Goal: Task Accomplishment & Management: Complete application form

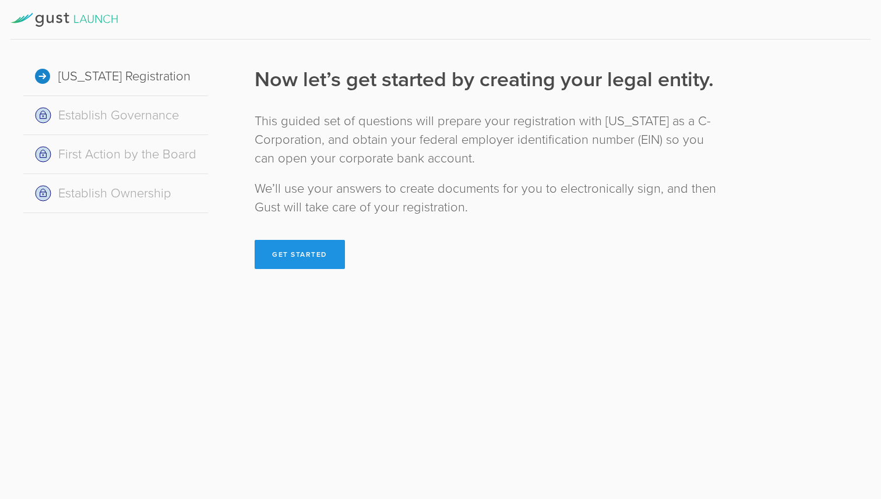
click at [302, 260] on button "Get Started" at bounding box center [300, 254] width 90 height 29
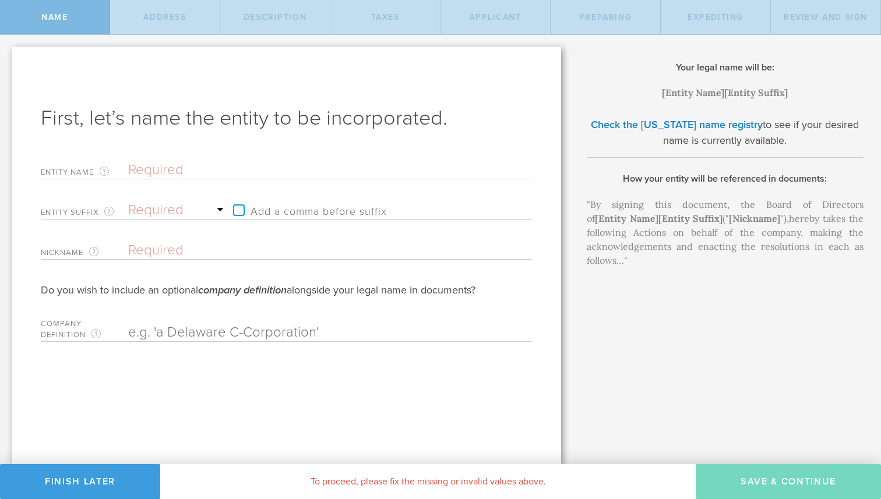
click at [171, 168] on input "text" at bounding box center [309, 169] width 363 height 17
type input "B"
type input "Br"
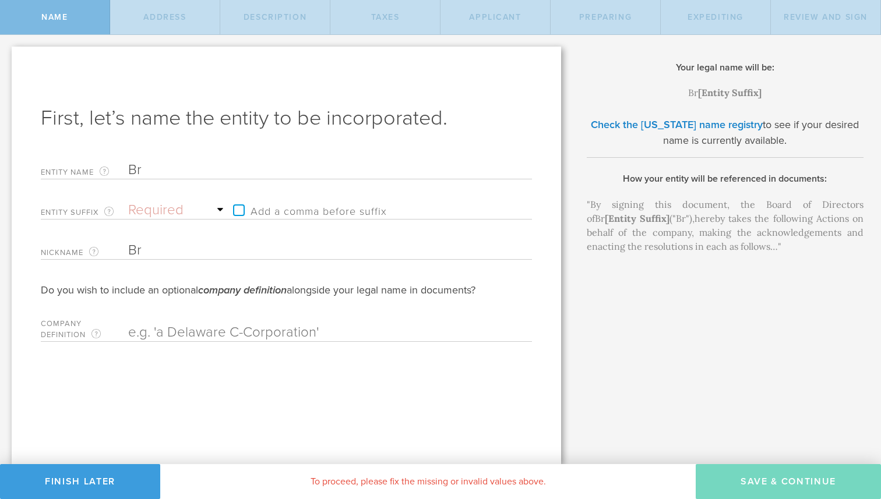
type input "Bre"
type input "Brea"
type input "Break"
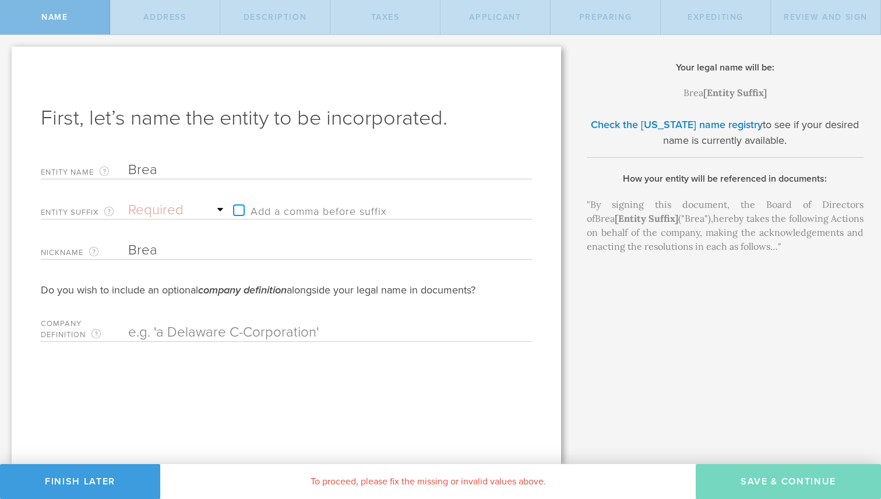
type input "Break"
type input "Breakn"
type input "Breakni"
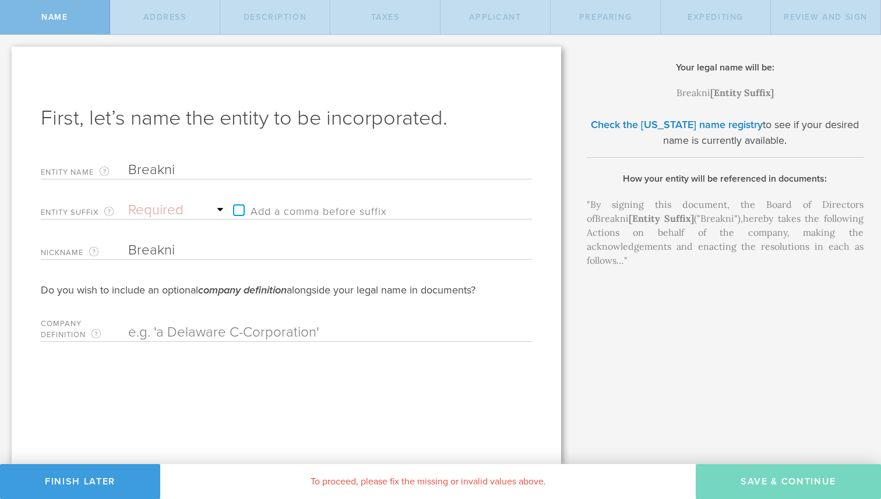
type input "Breaknin"
click at [157, 208] on select "Required Association Club Co. Company Corp. Corporation Foundation Fund Inc. In…" at bounding box center [177, 210] width 99 height 17
select select "inc."
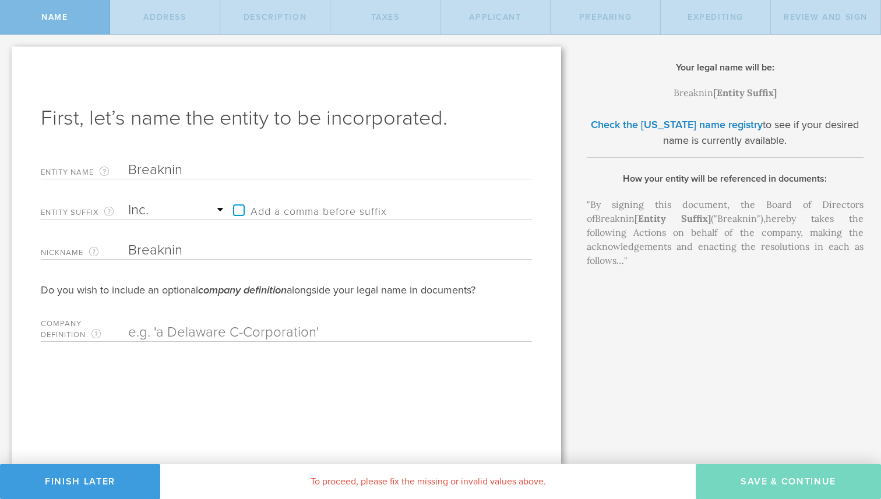
click at [128, 202] on select "Required Association Club Co. Company Corp. Corporation Foundation Fund Inc. In…" at bounding box center [177, 210] width 99 height 17
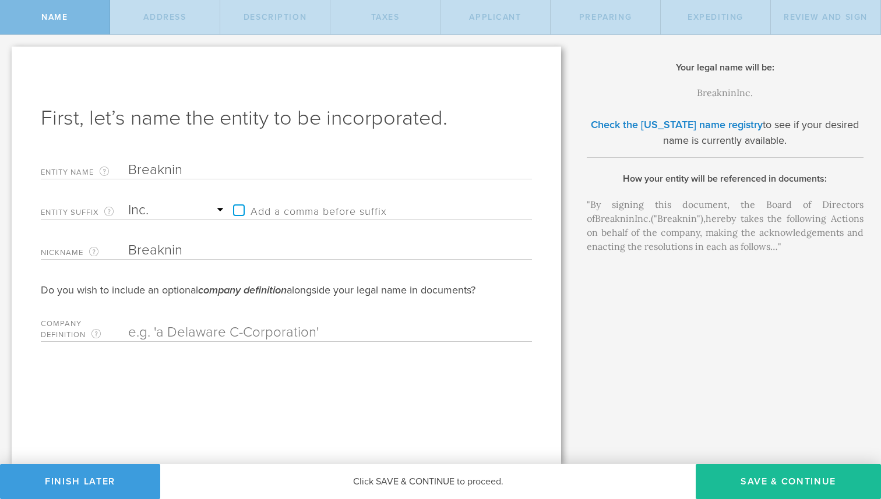
click at [195, 174] on input "Breaknin" at bounding box center [309, 169] width 363 height 17
type input "Breaknine"
click at [241, 211] on label "Add a comma before suffix" at bounding box center [307, 210] width 160 height 17
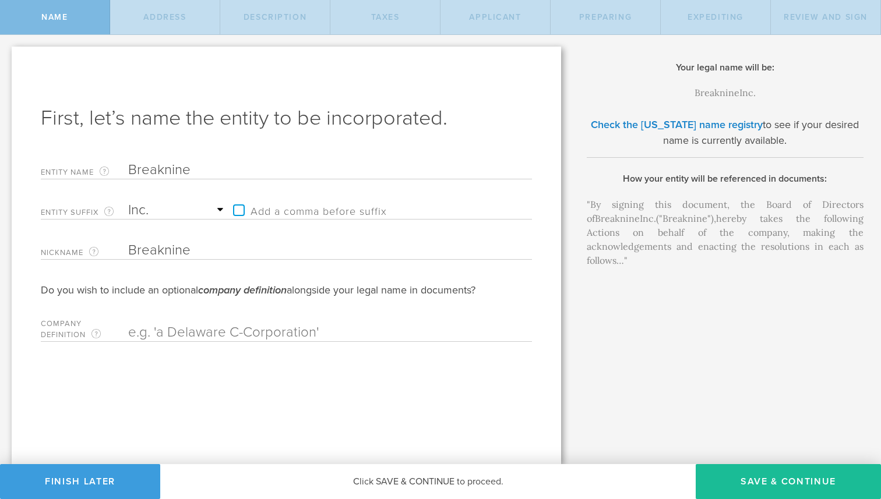
click at [241, 211] on input "Add a comma before suffix" at bounding box center [333, 204] width 212 height 17
click at [241, 211] on label "Add a comma before suffix" at bounding box center [307, 210] width 160 height 17
click at [241, 211] on input "Add a comma before suffix" at bounding box center [333, 204] width 212 height 17
checkbox input "false"
click at [791, 480] on button "Save & Continue" at bounding box center [788, 481] width 185 height 35
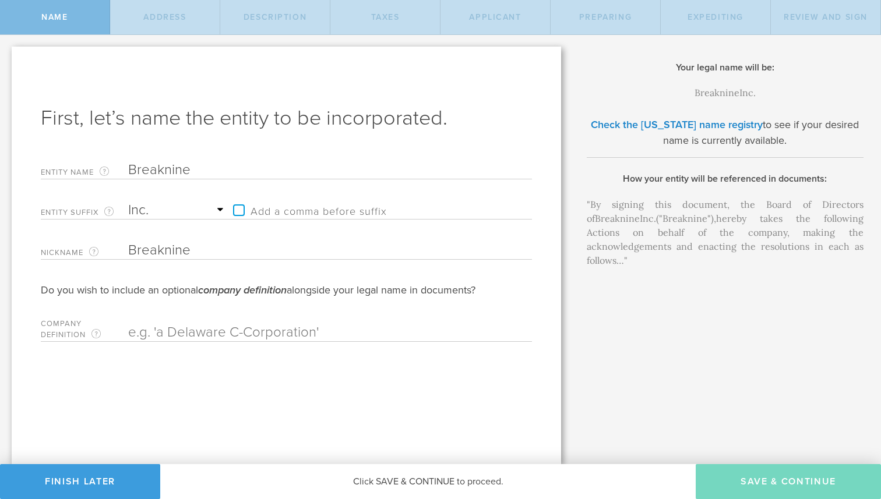
checkbox input "true"
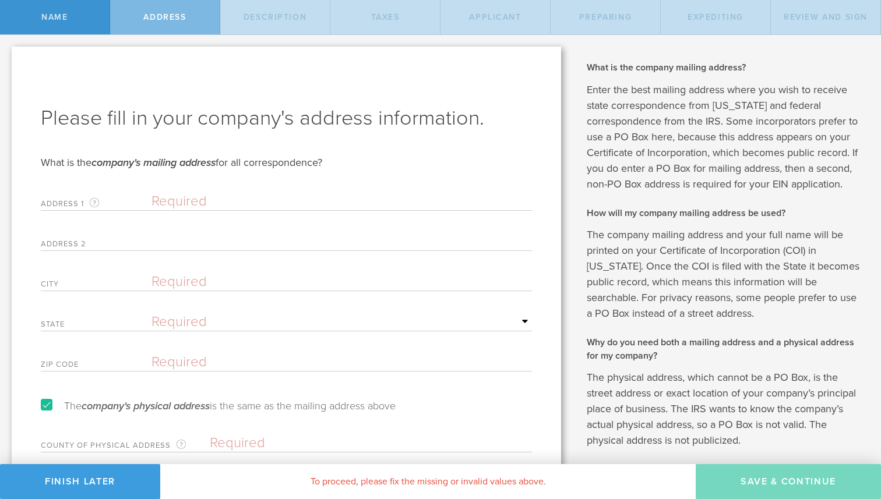
click at [203, 199] on input "text" at bounding box center [342, 201] width 381 height 17
type input "[STREET_ADDRESS][PERSON_NAME]"
type input "16G"
type input "[US_STATE]"
select select "NY"
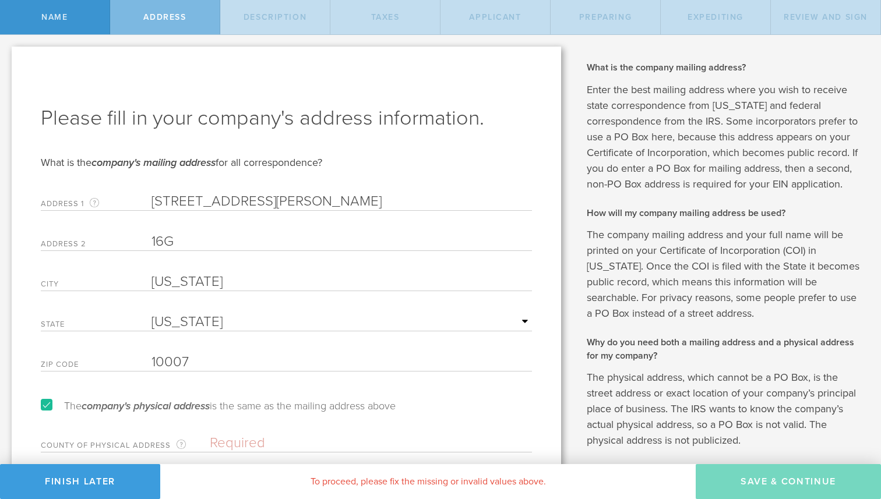
scroll to position [53, 0]
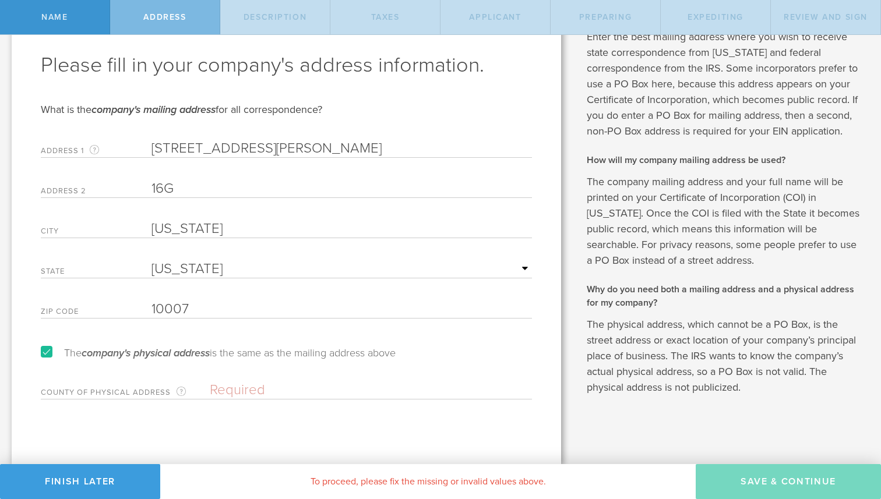
type input "10007"
click at [281, 386] on input "text" at bounding box center [371, 390] width 322 height 17
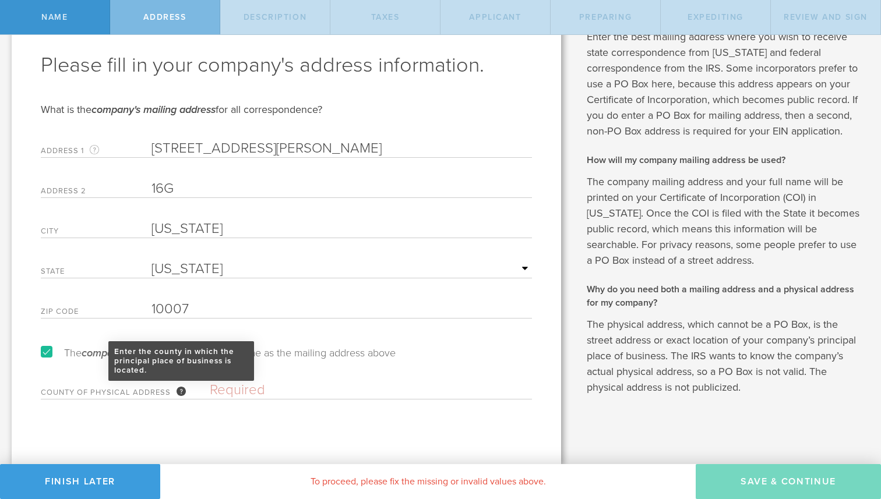
click at [180, 389] on div "Enter the county in which the principal place of business is located." at bounding box center [181, 391] width 9 height 9
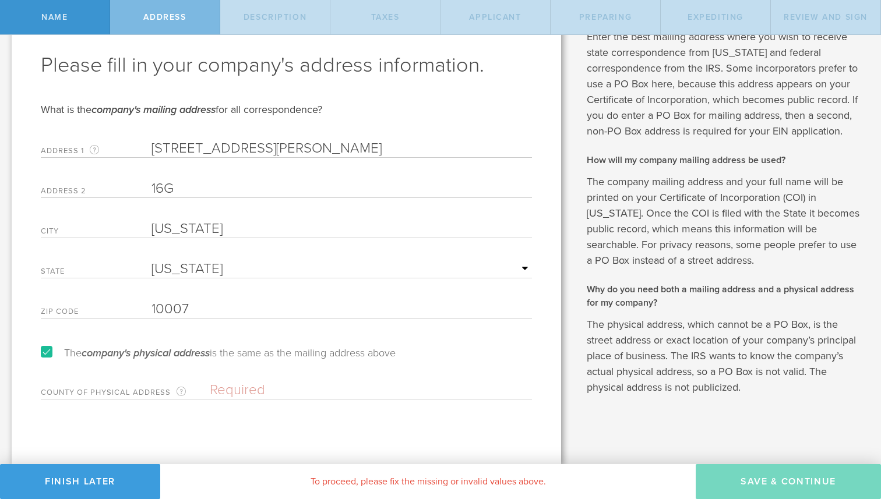
click at [233, 386] on input "text" at bounding box center [371, 390] width 322 height 17
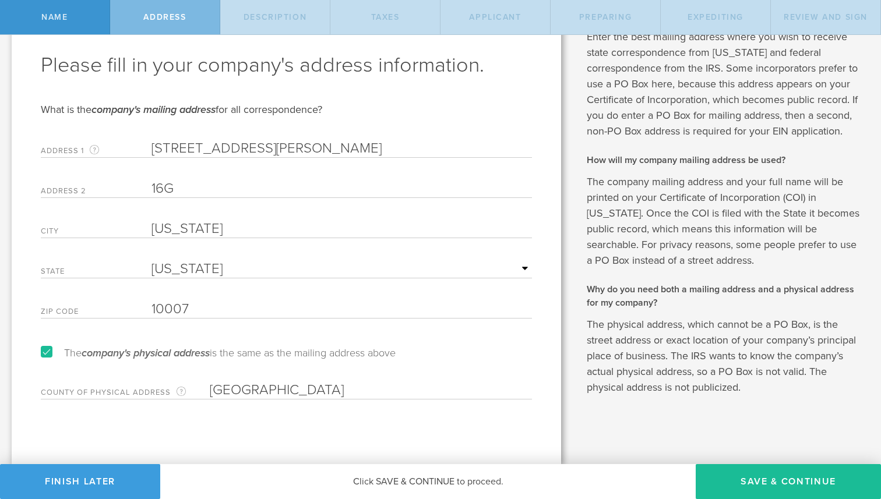
type input "[GEOGRAPHIC_DATA]"
click at [273, 420] on div "Please fill in your company's address information. What is the company's mailin…" at bounding box center [287, 229] width 550 height 471
click at [749, 485] on button "Save & Continue" at bounding box center [788, 481] width 185 height 35
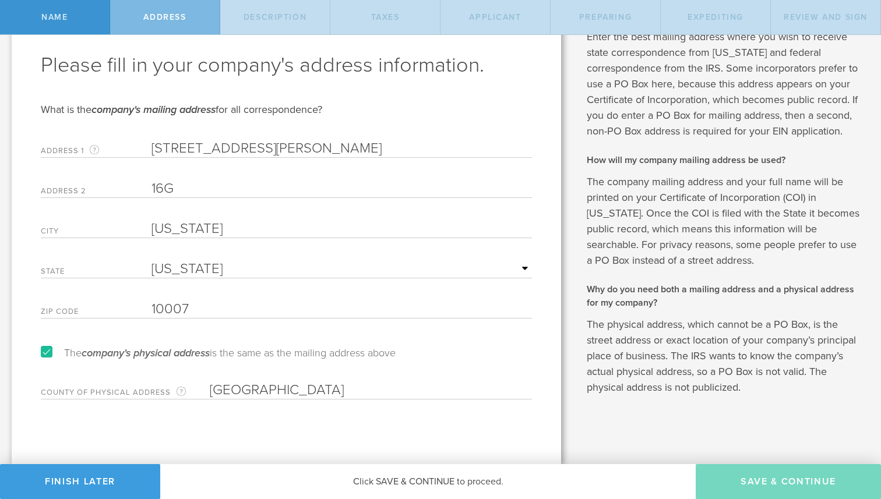
scroll to position [0, 0]
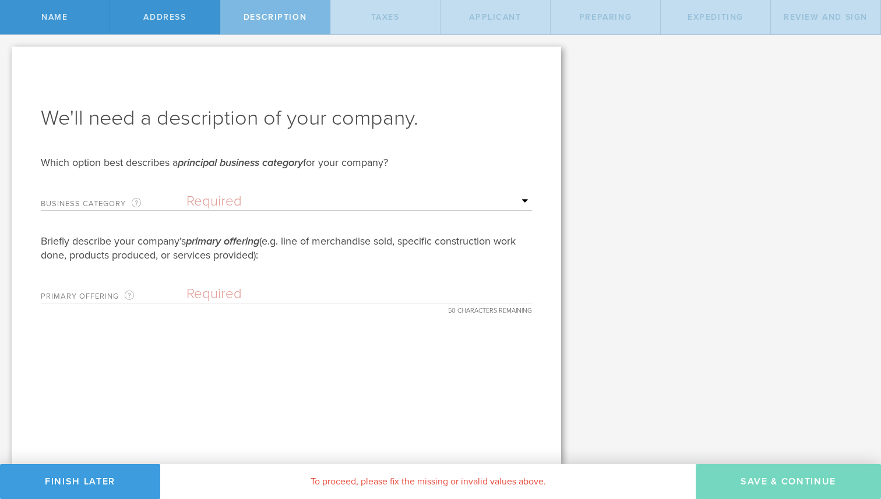
click at [213, 205] on select "Required Accommodation & food service Construction Finance & insurance Health c…" at bounding box center [359, 201] width 346 height 17
select select "other"
click at [186, 193] on select "Required Accommodation & food service Construction Finance & insurance Health c…" at bounding box center [359, 201] width 346 height 17
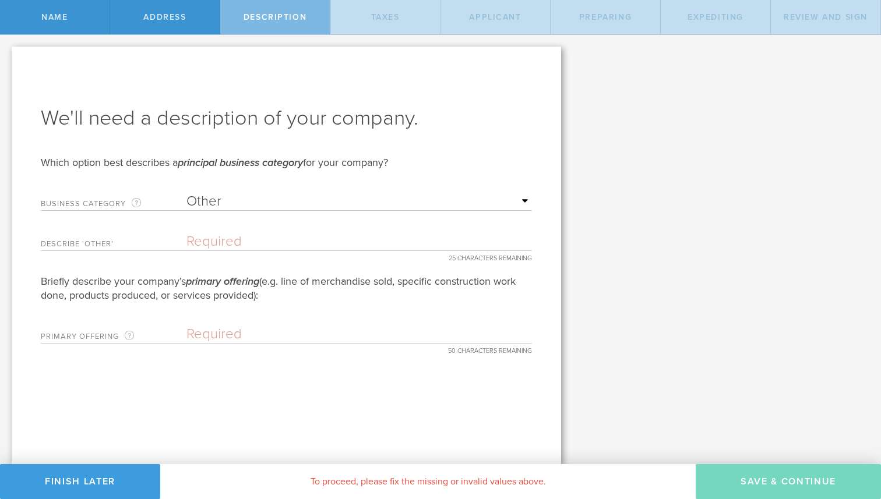
click at [231, 240] on input "text" at bounding box center [359, 241] width 346 height 17
click at [225, 207] on select "Required Accommodation & food service Construction Finance & insurance Health c…" at bounding box center [359, 201] width 346 height 17
click at [225, 203] on select "Required Accommodation & food service Construction Finance & insurance Health c…" at bounding box center [359, 201] width 346 height 17
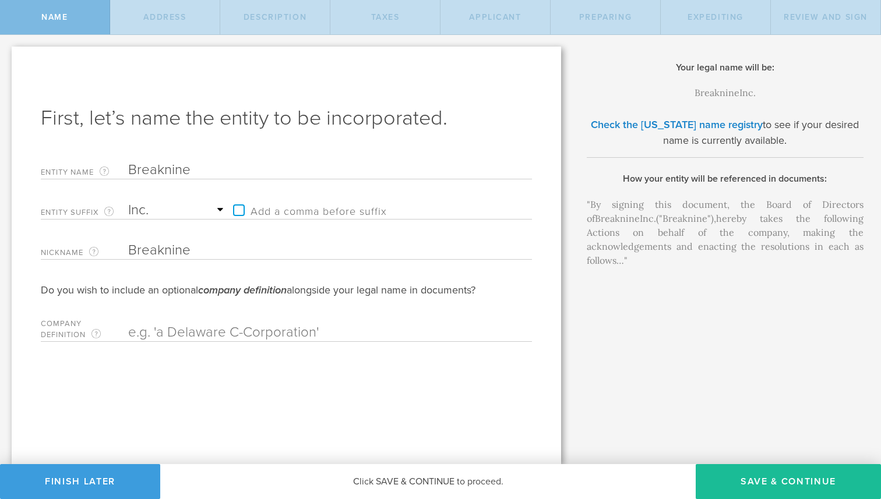
select select "inc."
click at [753, 480] on button "Save & Continue" at bounding box center [788, 481] width 185 height 35
type input "[GEOGRAPHIC_DATA]"
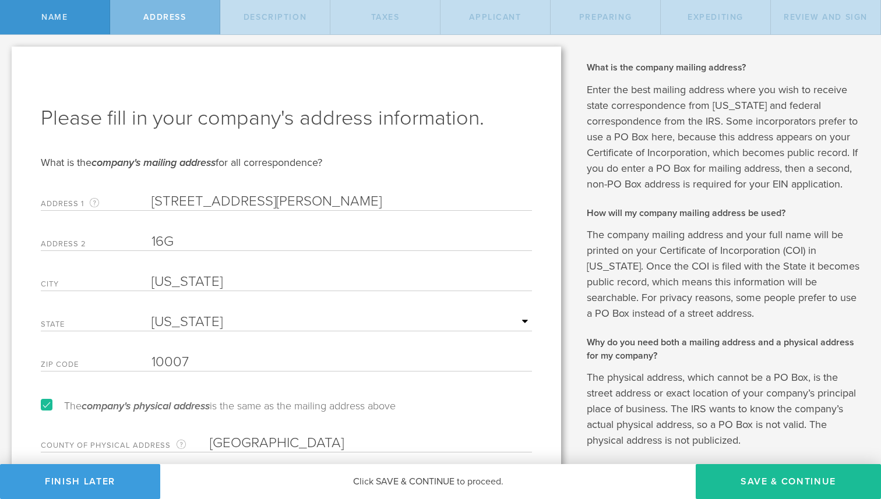
scroll to position [53, 0]
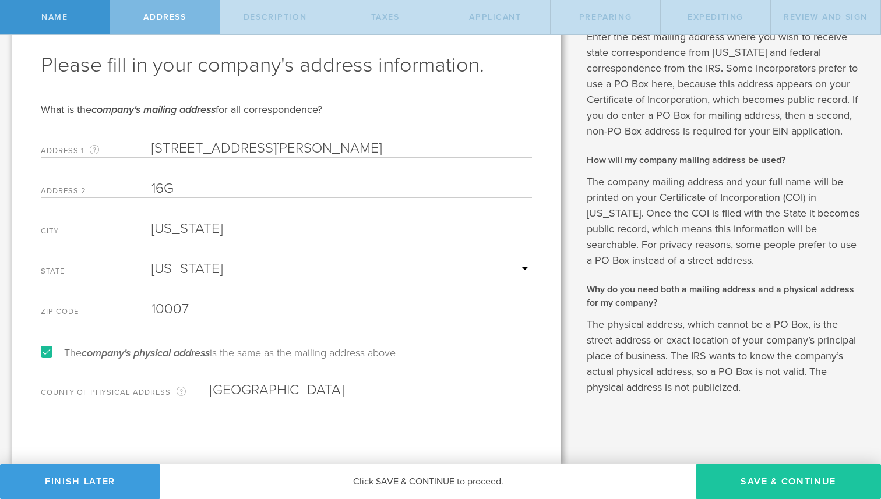
click at [749, 475] on button "Save & Continue" at bounding box center [788, 481] width 185 height 35
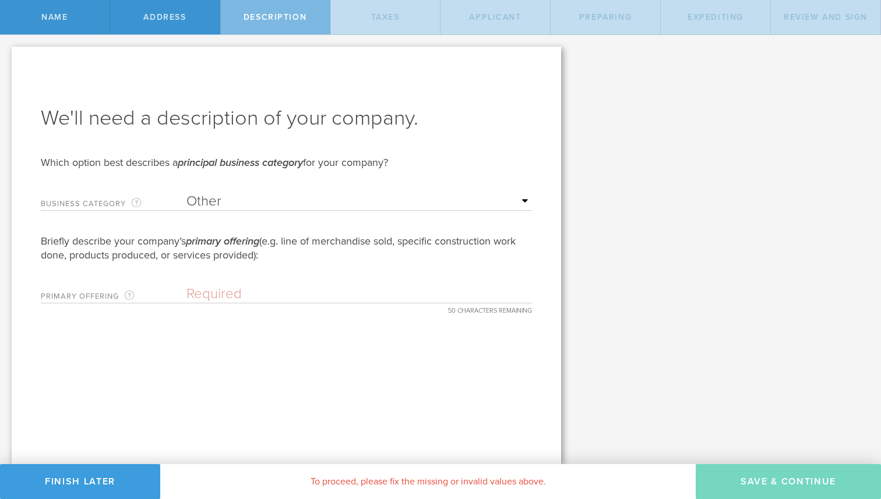
scroll to position [0, 0]
click at [266, 200] on select "Required Accommodation & food service Construction Finance & insurance Health c…" at bounding box center [359, 201] width 346 height 17
click at [186, 193] on select "Required Accommodation & food service Construction Finance & insurance Health c…" at bounding box center [359, 201] width 346 height 17
click at [220, 298] on input "text" at bounding box center [359, 294] width 346 height 17
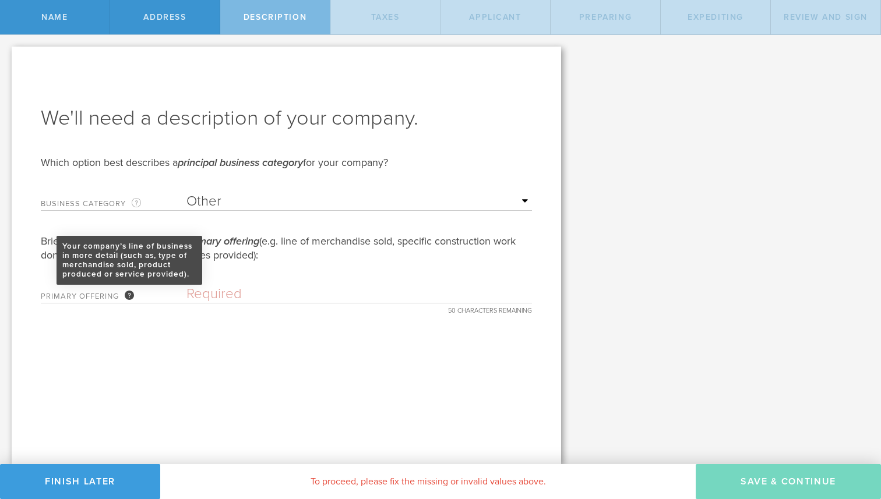
click at [128, 291] on div "Your company’s line of business in more detail (such as, type of merchandise so…" at bounding box center [129, 295] width 9 height 9
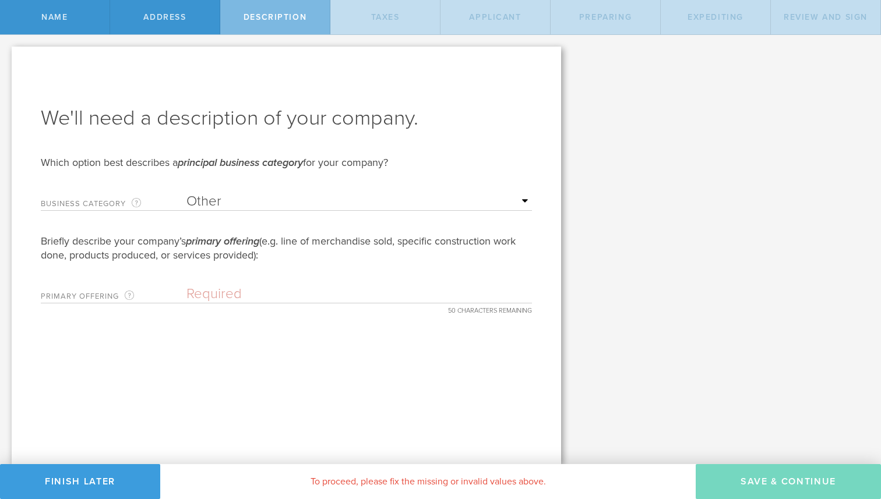
click at [314, 291] on input "text" at bounding box center [359, 294] width 346 height 17
type input "Technology company"
click at [289, 369] on div "We'll need a description of your company. Which option best describes a princip…" at bounding box center [287, 256] width 550 height 418
click at [411, 204] on select "Required Accommodation & food service Construction Finance & insurance Health c…" at bounding box center [359, 201] width 346 height 17
click at [186, 193] on select "Required Accommodation & food service Construction Finance & insurance Health c…" at bounding box center [359, 201] width 346 height 17
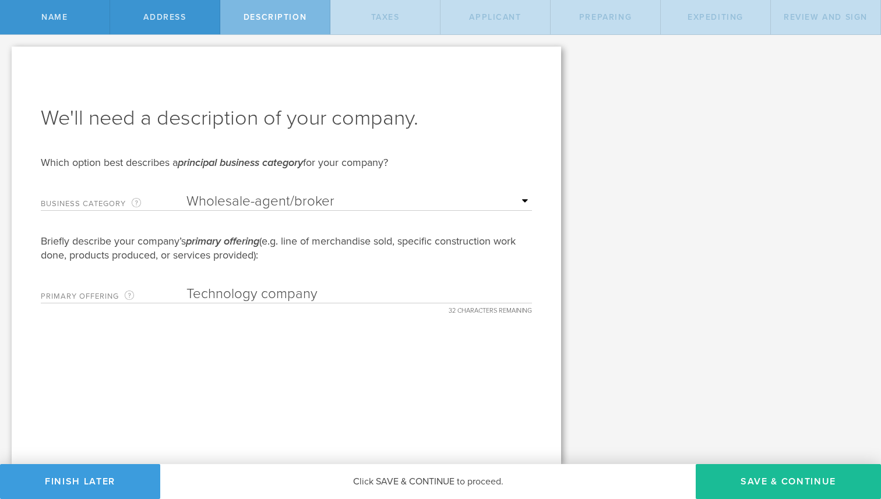
click at [387, 206] on select "Required Accommodation & food service Construction Finance & insurance Health c…" at bounding box center [359, 201] width 346 height 17
select select "other"
click at [186, 193] on select "Required Accommodation & food service Construction Finance & insurance Health c…" at bounding box center [359, 201] width 346 height 17
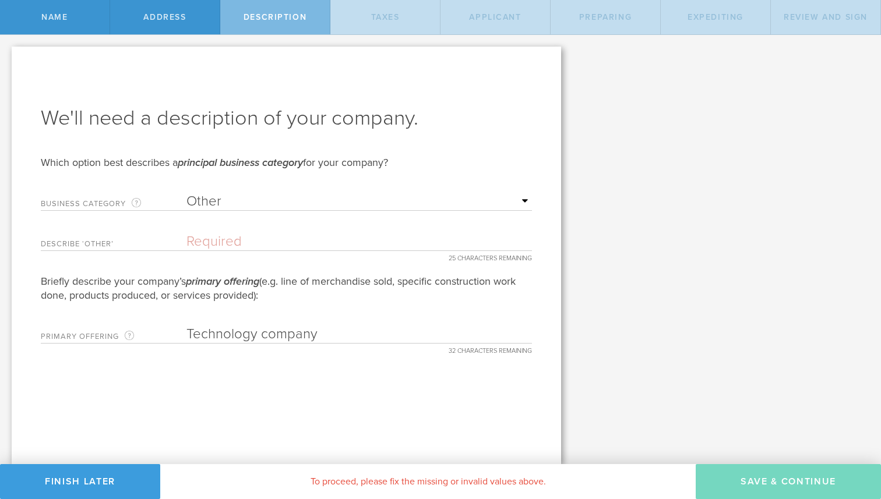
click at [287, 241] on input "text" at bounding box center [359, 241] width 346 height 17
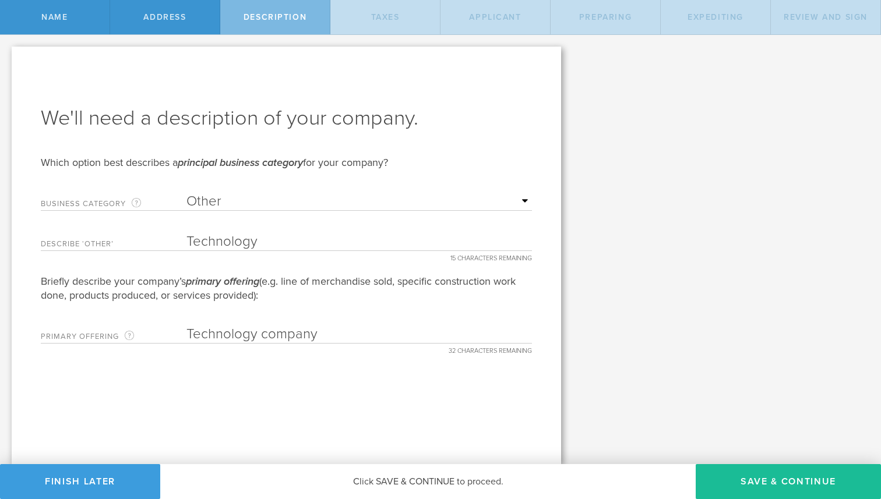
type input "Technology"
click at [341, 340] on input "Technology company" at bounding box center [359, 334] width 346 height 17
click at [779, 484] on button "Save & Continue" at bounding box center [788, 481] width 185 height 35
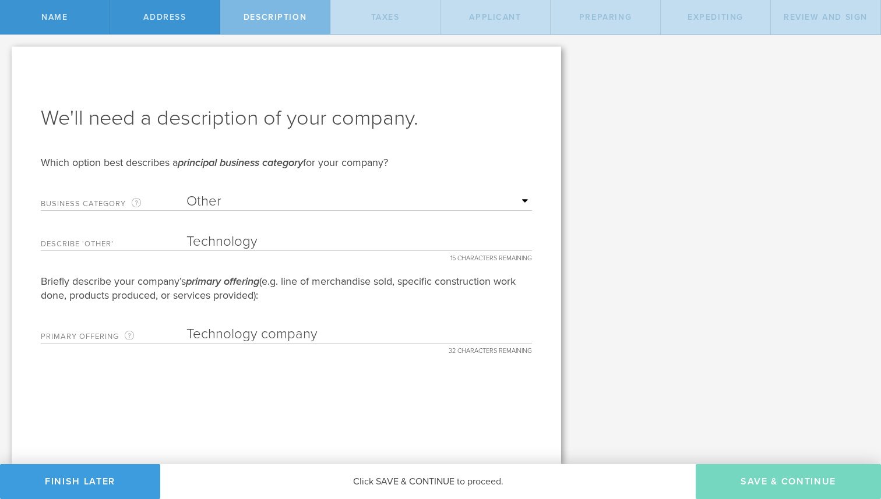
type input "0"
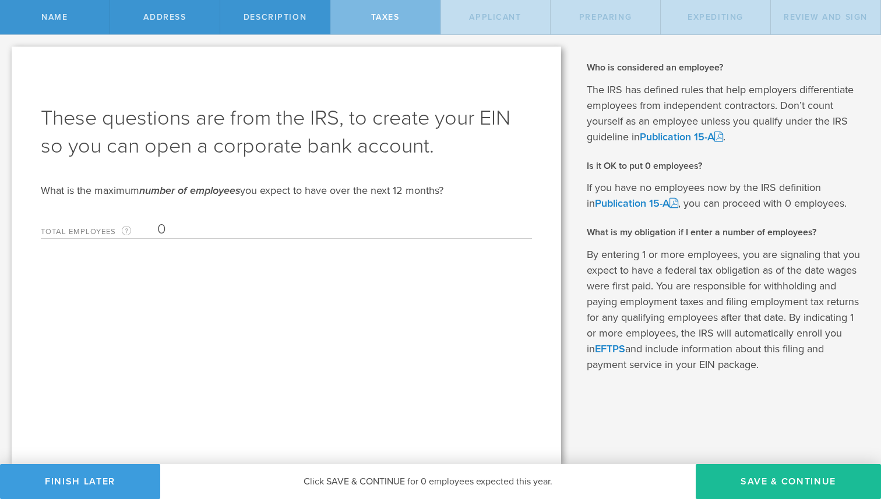
click at [206, 238] on input "0" at bounding box center [341, 229] width 369 height 17
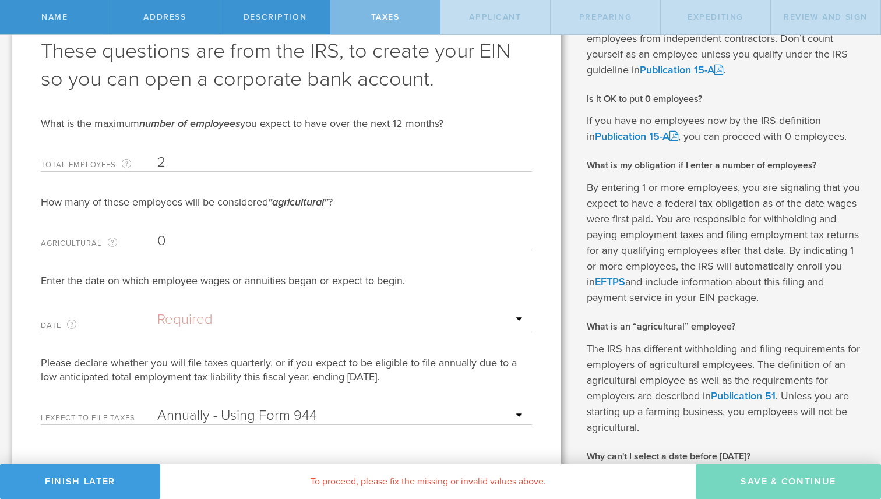
scroll to position [74, 0]
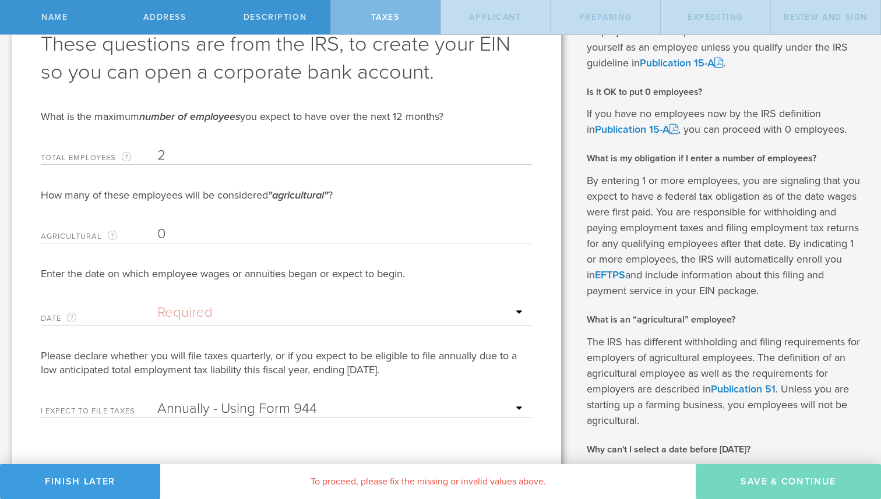
type input "2"
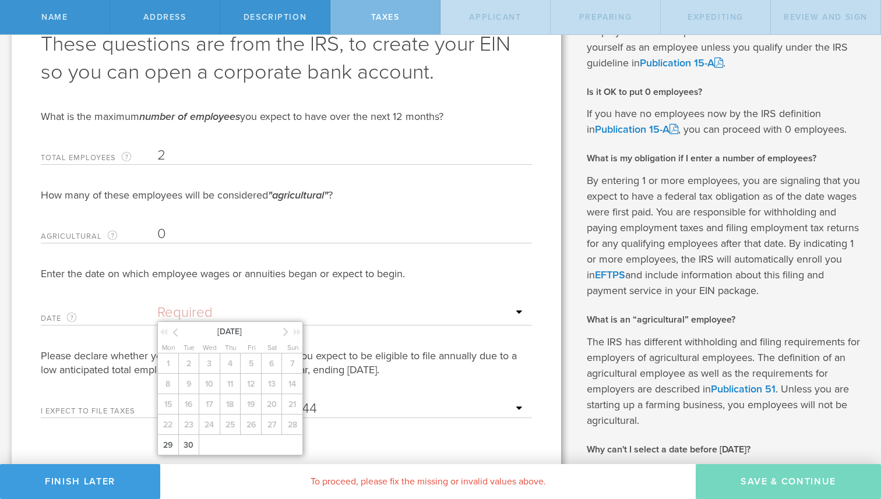
click at [206, 318] on input "text" at bounding box center [341, 312] width 369 height 17
click at [454, 279] on div "Enter the date on which employee wages or annuities began or expect to begin." at bounding box center [286, 274] width 491 height 14
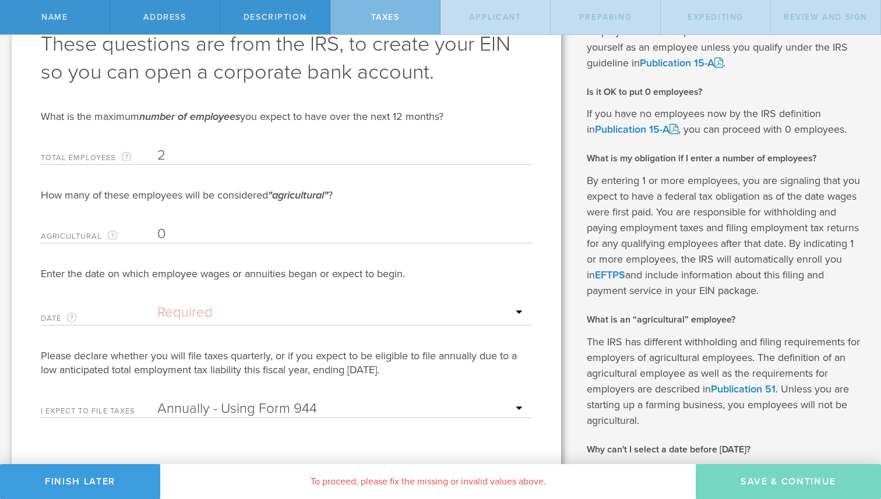
scroll to position [0, 0]
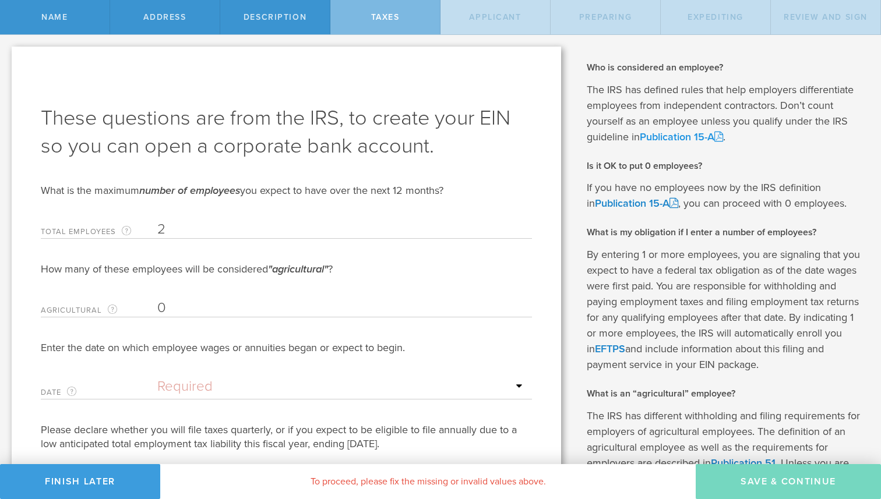
click at [705, 135] on link "Publication 15-A" at bounding box center [681, 137] width 83 height 13
click at [272, 14] on span "Description" at bounding box center [275, 17] width 63 height 10
click at [248, 227] on input "2" at bounding box center [341, 229] width 369 height 17
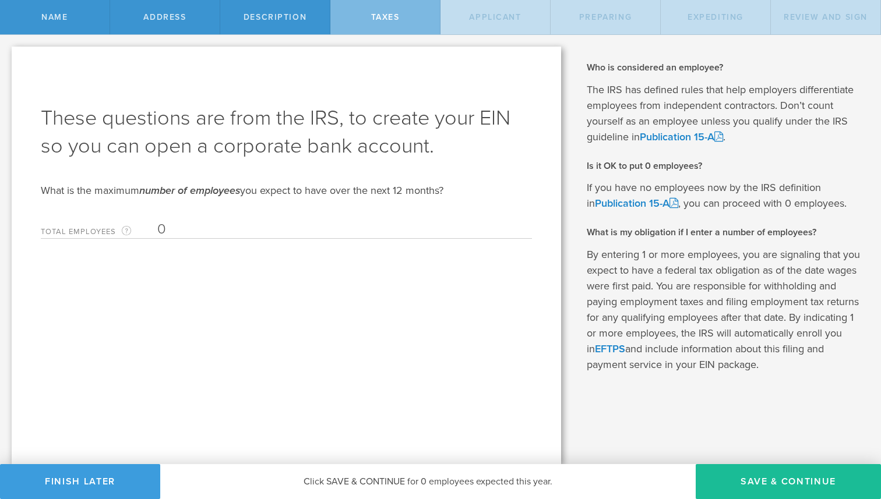
type input "0"
click at [290, 321] on div "These questions are from the IRS, to create your EIN so you can open a corporat…" at bounding box center [287, 256] width 550 height 418
click at [786, 478] on button "Save & Continue" at bounding box center [788, 481] width 185 height 35
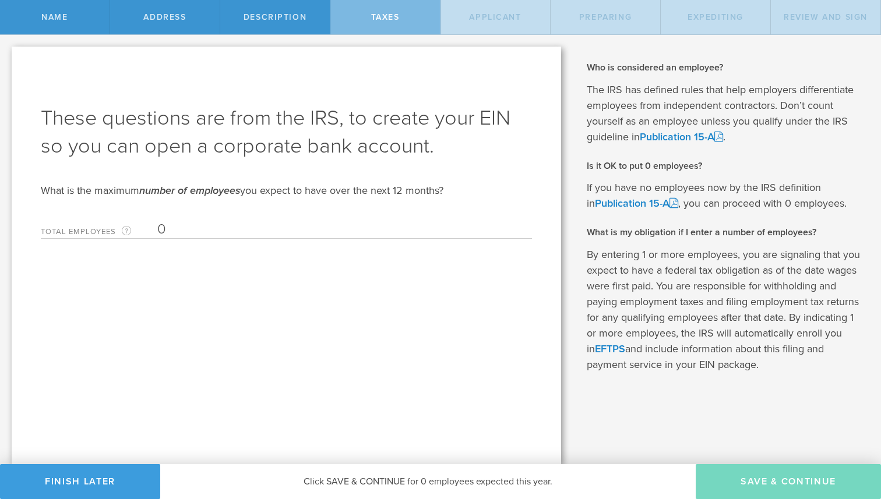
type input "CEO"
select select "US"
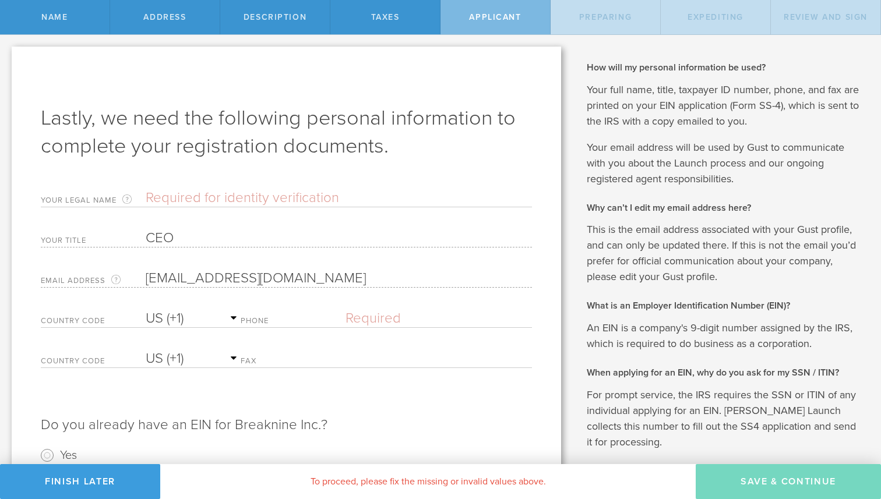
click at [229, 198] on input "text" at bounding box center [339, 197] width 386 height 17
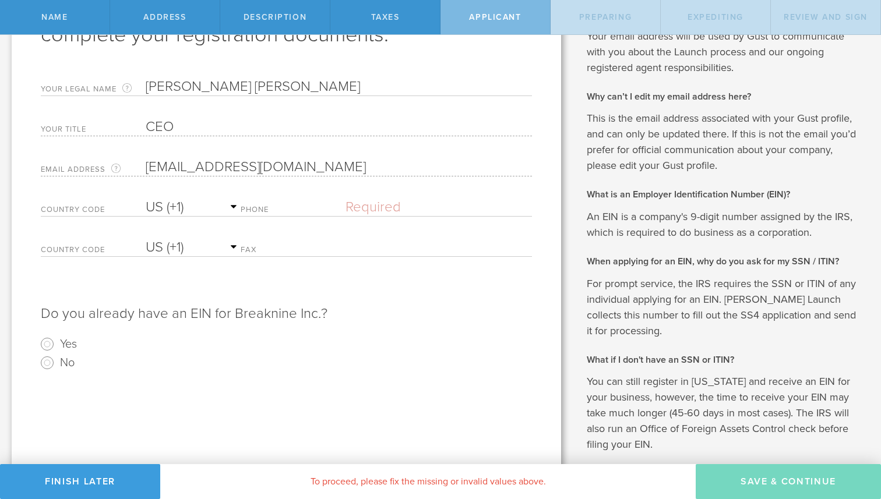
scroll to position [112, 0]
type input "[PERSON_NAME] [PERSON_NAME]"
click at [277, 206] on label "Phone" at bounding box center [293, 210] width 105 height 10
click at [241, 205] on select "AC (+247) AD (+376) AE (+971) AF (+93) AG (+1) AI (+1) AL (+355) AM (+374) AO (…" at bounding box center [193, 206] width 95 height 17
click at [367, 211] on input "text" at bounding box center [439, 206] width 186 height 17
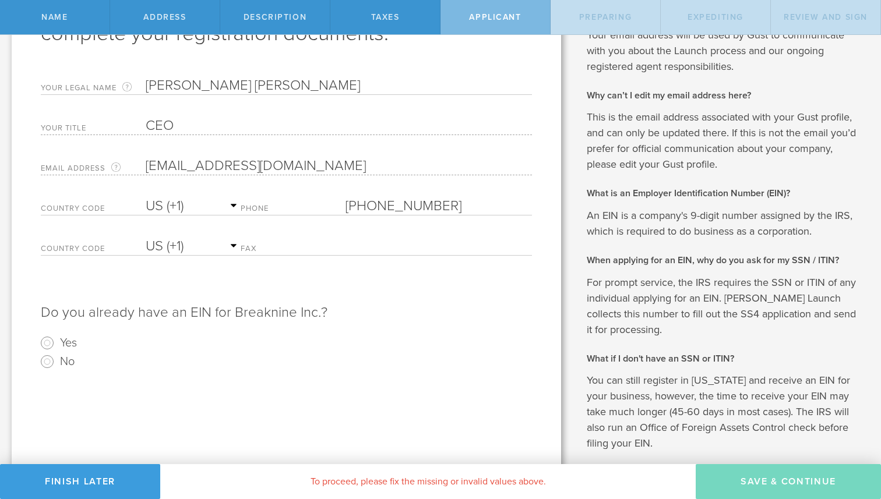
type input "[PHONE_NUMBER]"
click at [63, 360] on label "No" at bounding box center [67, 361] width 15 height 17
click at [57, 360] on input "No" at bounding box center [47, 362] width 19 height 19
radio input "true"
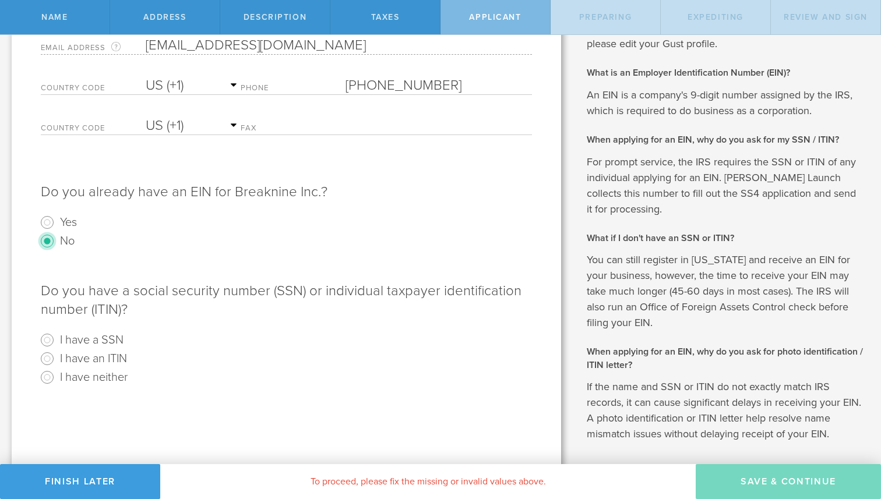
scroll to position [235, 0]
click at [110, 339] on label "I have a SSN" at bounding box center [92, 337] width 64 height 17
click at [57, 339] on input "I have a SSN" at bounding box center [47, 338] width 19 height 19
radio input "true"
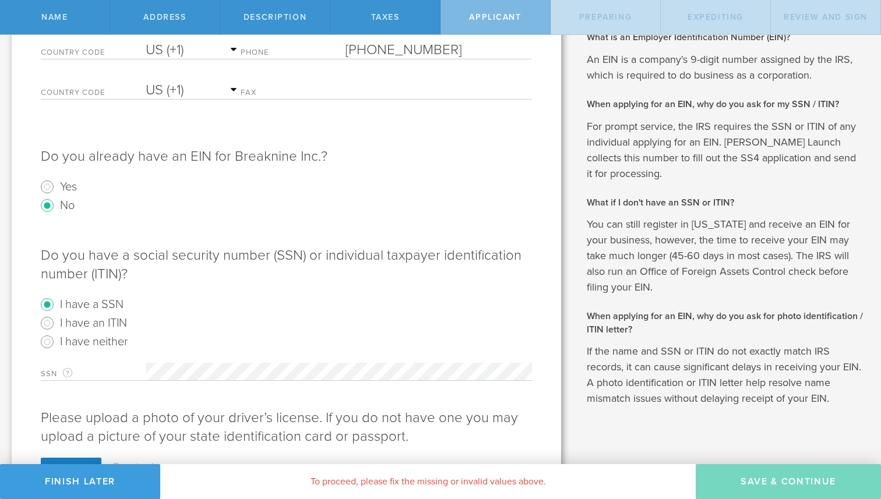
scroll to position [326, 0]
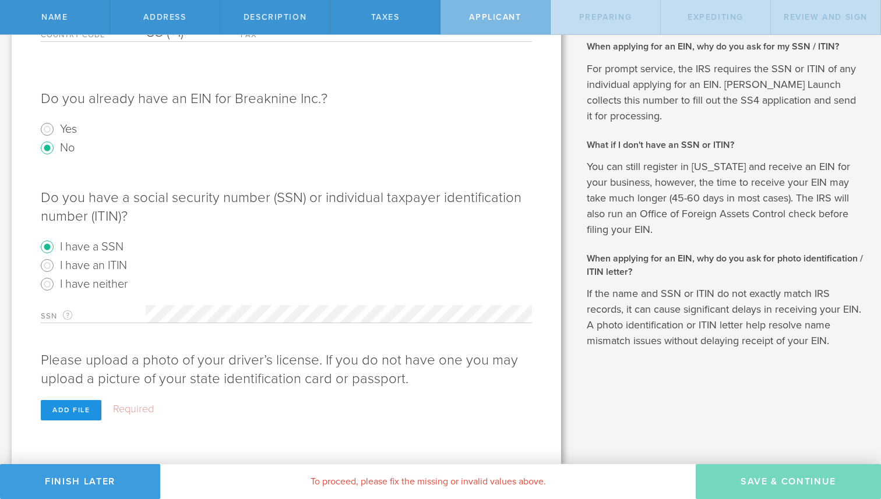
click at [76, 410] on div "Add file" at bounding box center [71, 410] width 61 height 20
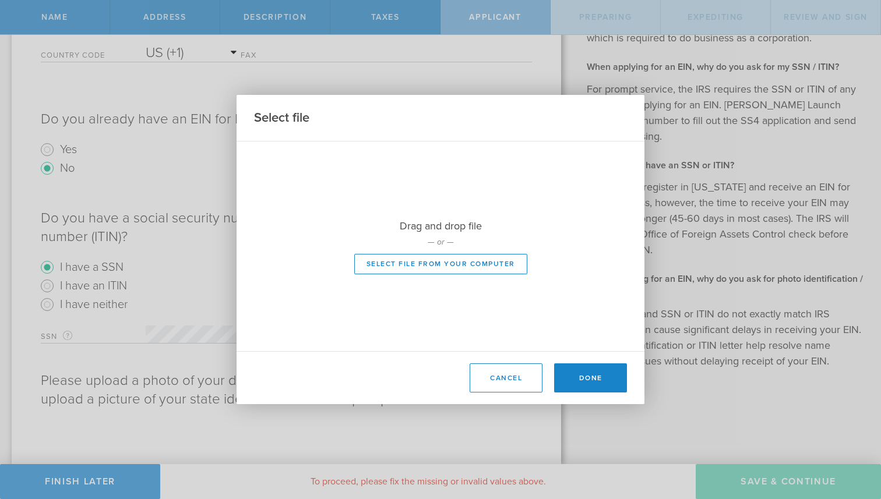
scroll to position [306, 0]
click at [464, 260] on button "Select file from your computer" at bounding box center [440, 264] width 173 height 20
type input "C:\fakepath\LD Drivers License.png"
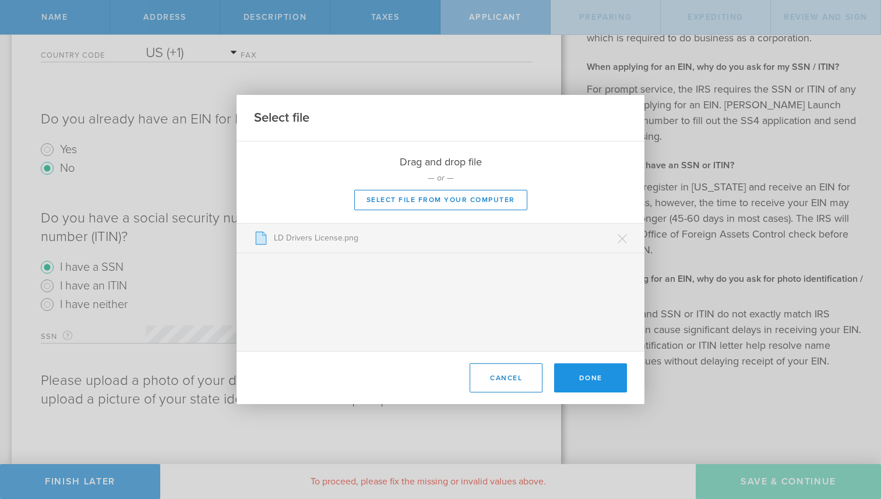
click at [600, 377] on button "Done" at bounding box center [590, 378] width 73 height 29
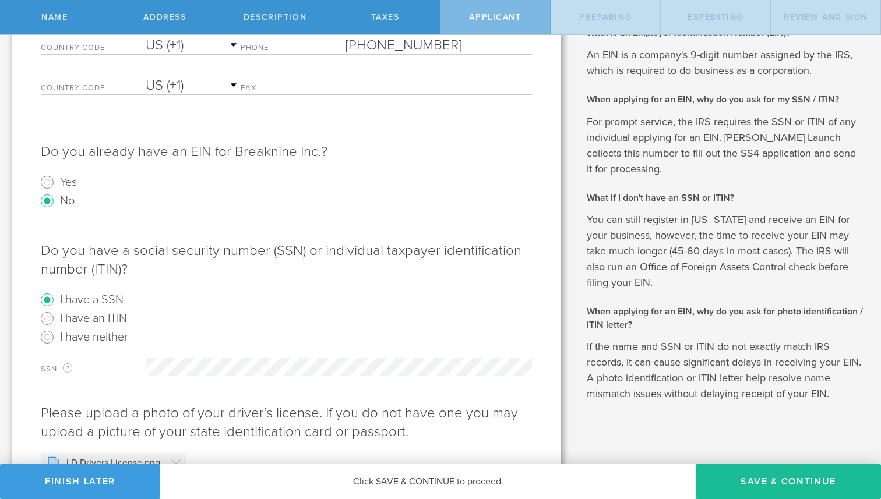
scroll to position [265, 0]
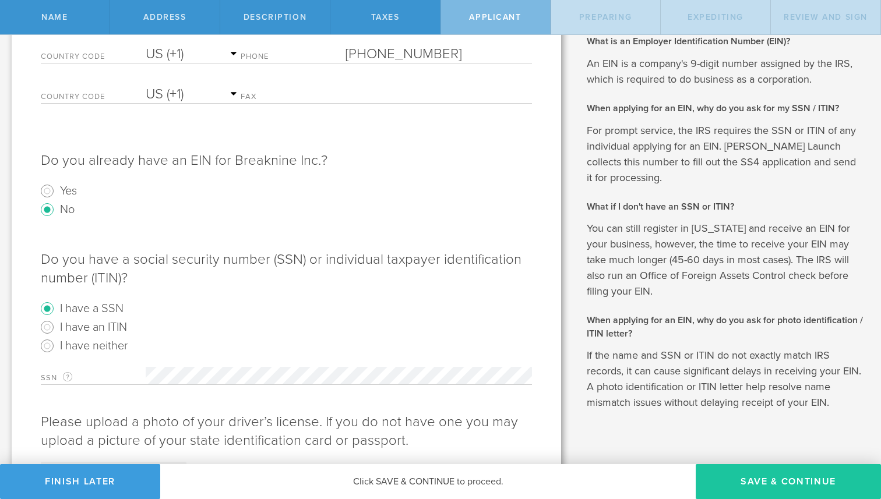
click at [776, 479] on button "Save & Continue" at bounding box center [788, 481] width 185 height 35
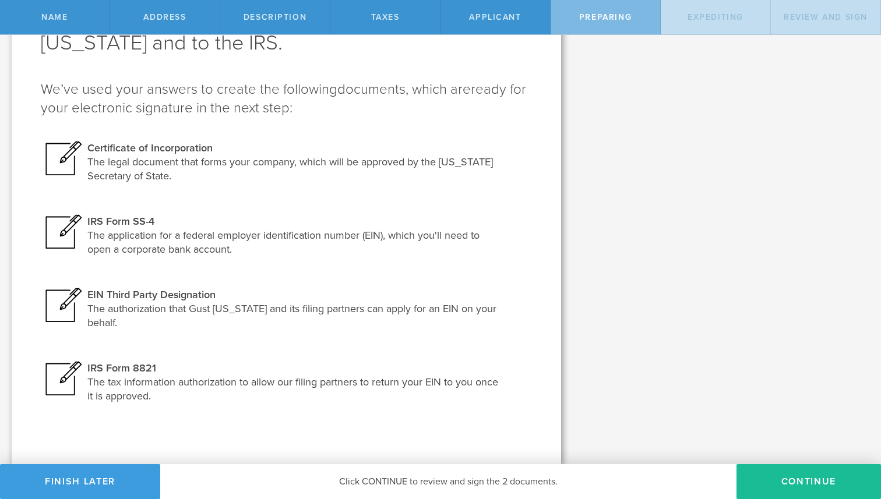
scroll to position [0, 0]
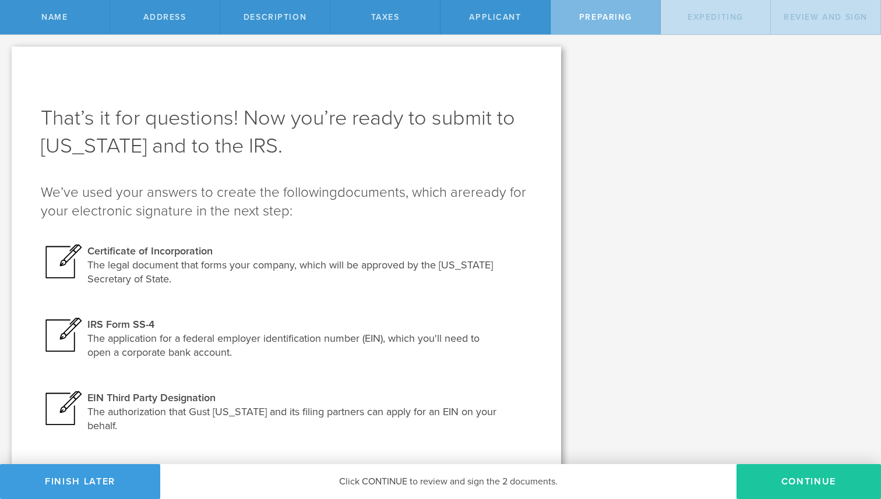
click at [804, 485] on button "Continue" at bounding box center [809, 481] width 145 height 35
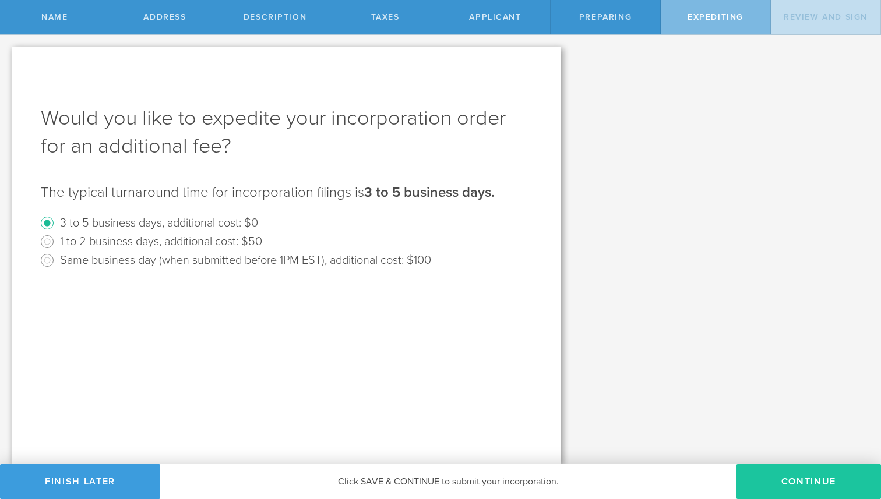
click at [826, 484] on button "Continue" at bounding box center [809, 481] width 145 height 35
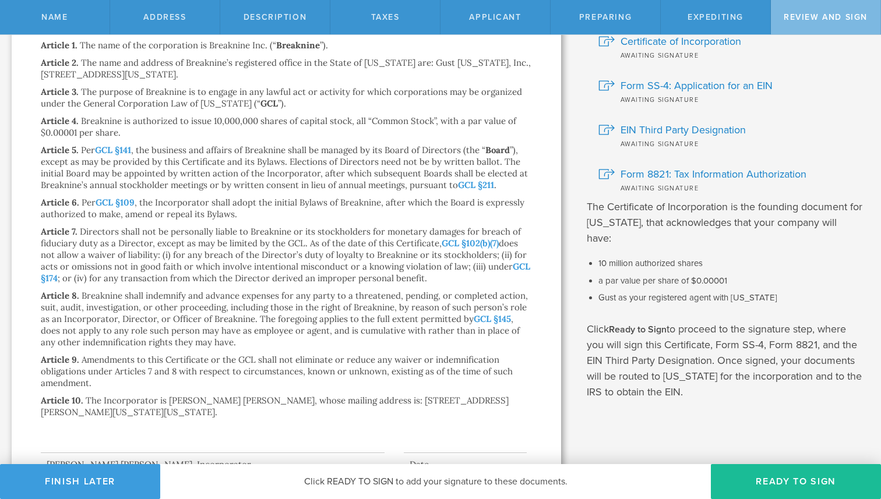
scroll to position [110, 0]
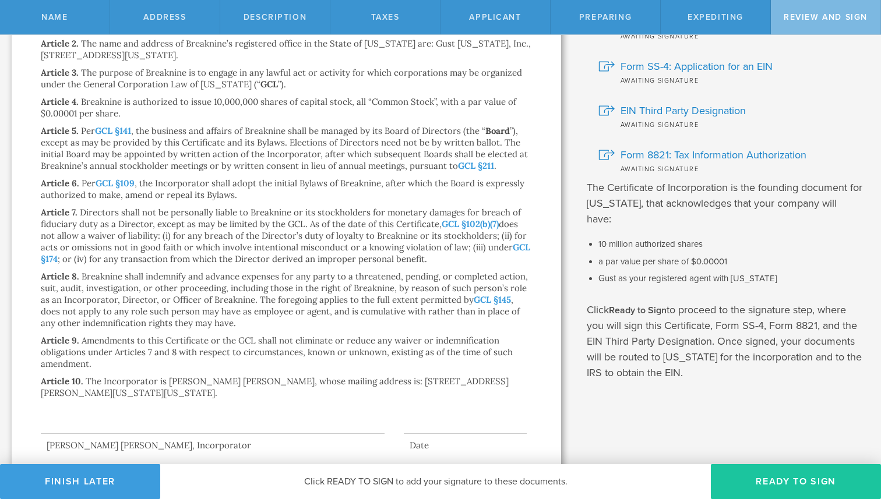
click at [819, 471] on button "Ready to Sign" at bounding box center [796, 481] width 170 height 35
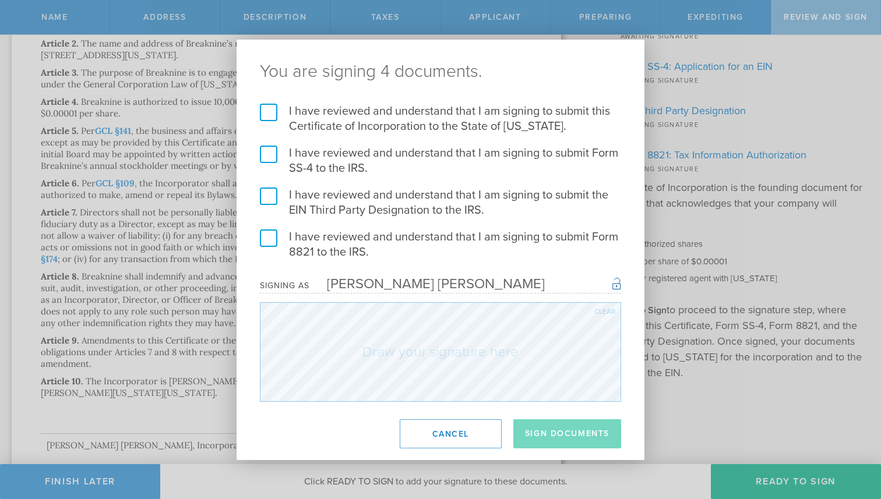
click at [284, 116] on label "I have reviewed and understand that I am signing to submit this Certificate of …" at bounding box center [440, 119] width 361 height 30
click at [0, 0] on input "I have reviewed and understand that I am signing to submit this Certificate of …" at bounding box center [0, 0] width 0 height 0
click at [271, 157] on label "I have reviewed and understand that I am signing to submit Form SS-4 to the IRS." at bounding box center [440, 161] width 361 height 30
click at [0, 0] on input "I have reviewed and understand that I am signing to submit Form SS-4 to the IRS." at bounding box center [0, 0] width 0 height 0
click at [269, 189] on label "I have reviewed and understand that I am signing to submit the EIN Third Party …" at bounding box center [440, 203] width 361 height 30
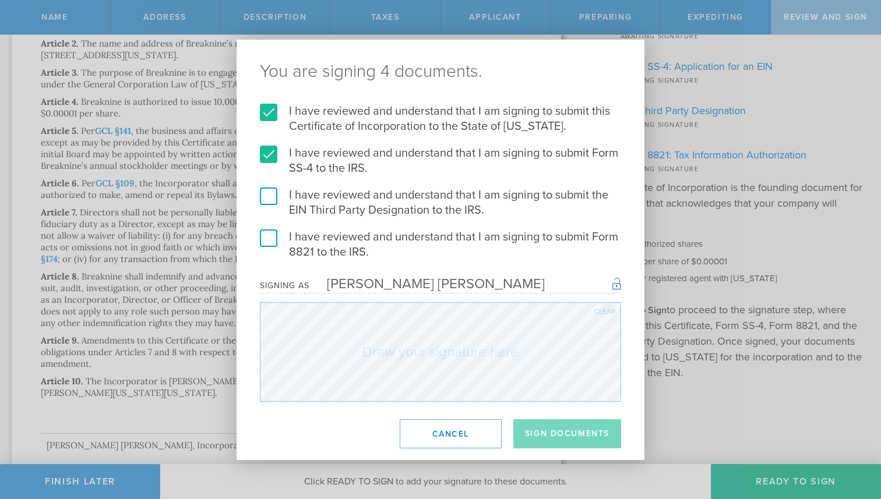
click at [0, 0] on input "I have reviewed and understand that I am signing to submit the EIN Third Party …" at bounding box center [0, 0] width 0 height 0
click at [269, 230] on label "I have reviewed and understand that I am signing to submit Form 8821 to the IRS." at bounding box center [440, 245] width 361 height 30
click at [0, 0] on input "I have reviewed and understand that I am signing to submit Form 8821 to the IRS." at bounding box center [0, 0] width 0 height 0
click at [516, 301] on form "I have reviewed and understand that I am signing to submit this Certificate of …" at bounding box center [440, 253] width 361 height 298
click at [544, 434] on button "Sign Documents" at bounding box center [567, 434] width 108 height 29
